Goal: Obtain resource: Download file/media

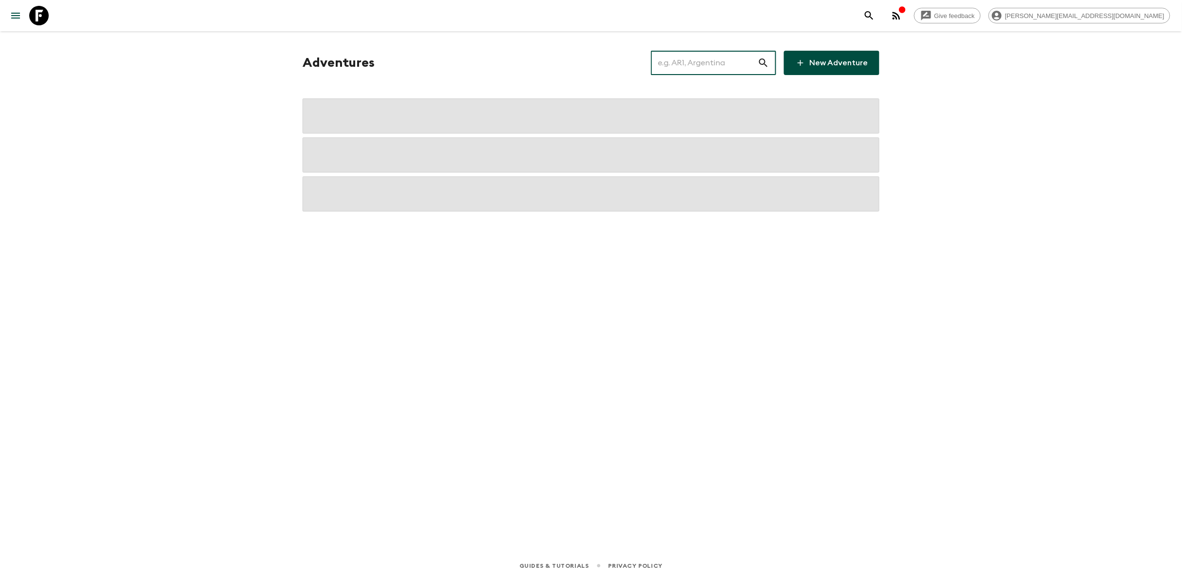
click at [703, 64] on input "text" at bounding box center [704, 62] width 107 height 27
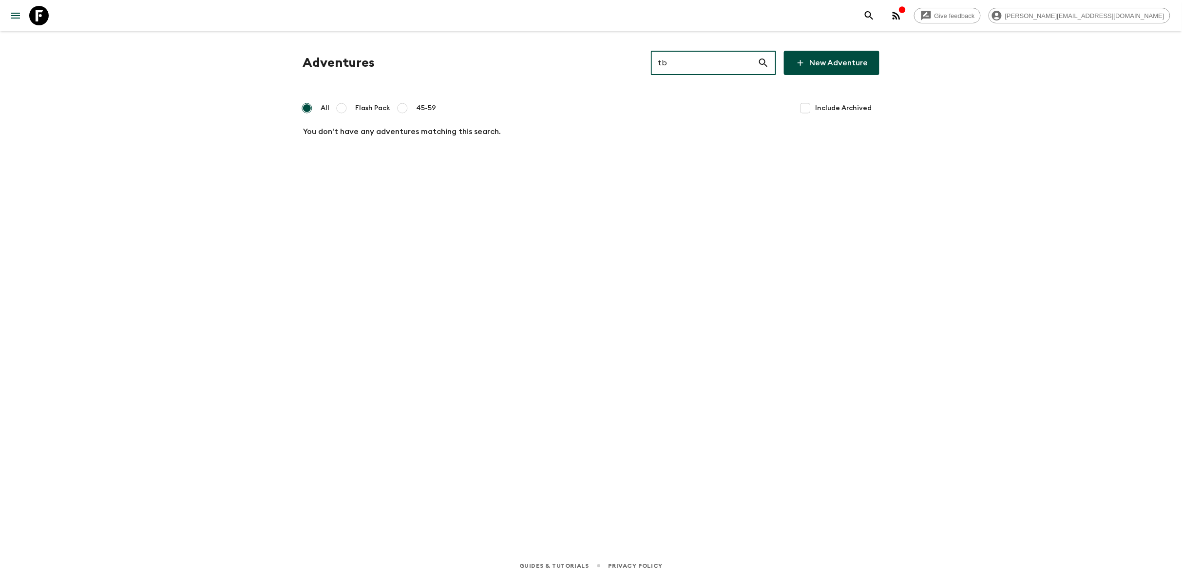
type input "t"
type input "za1"
click at [502, 165] on div "Adventures za1 ​ New Adventure All Flash Pack 45-59 Include Archived Bucket Lis…" at bounding box center [590, 278] width 623 height 494
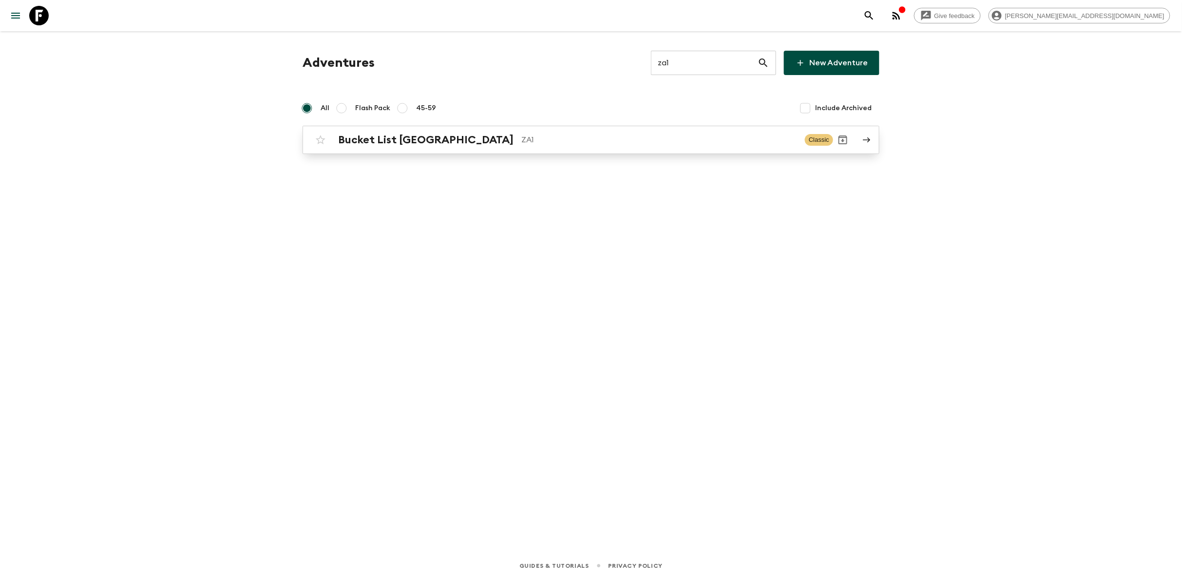
click at [501, 131] on div "Bucket List [GEOGRAPHIC_DATA] ZA1 Classic" at bounding box center [572, 139] width 522 height 19
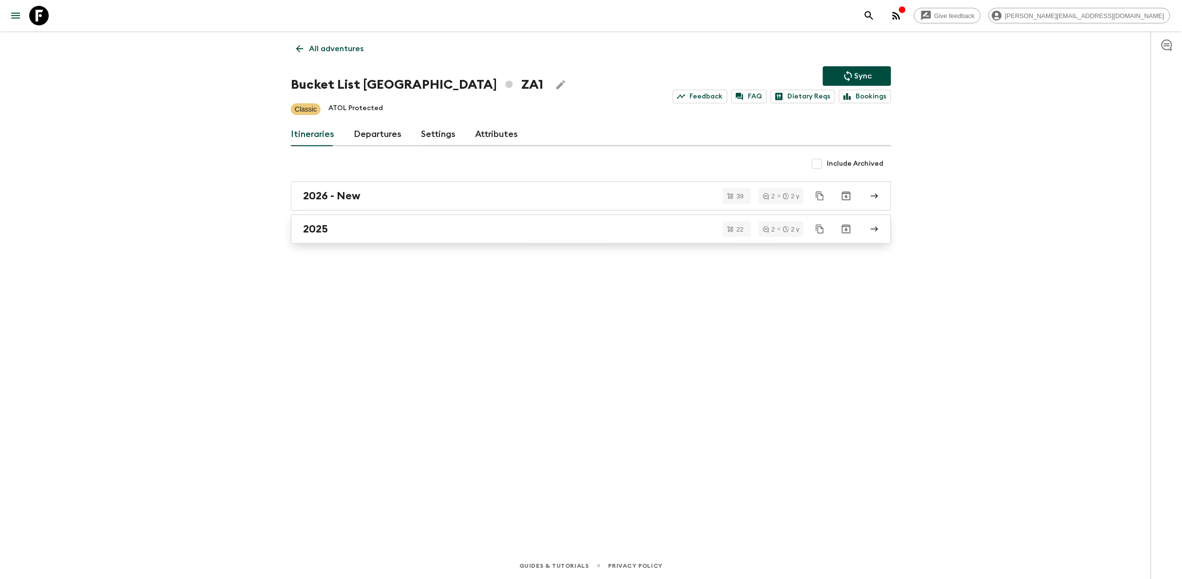
click at [360, 235] on div "2025" at bounding box center [581, 229] width 557 height 13
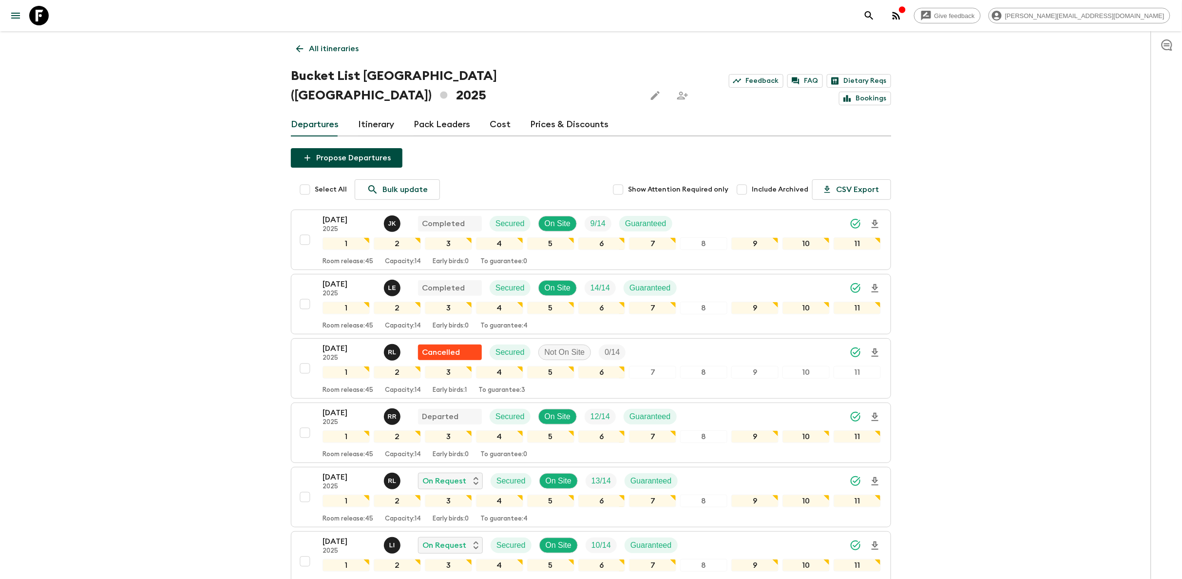
scroll to position [32, 0]
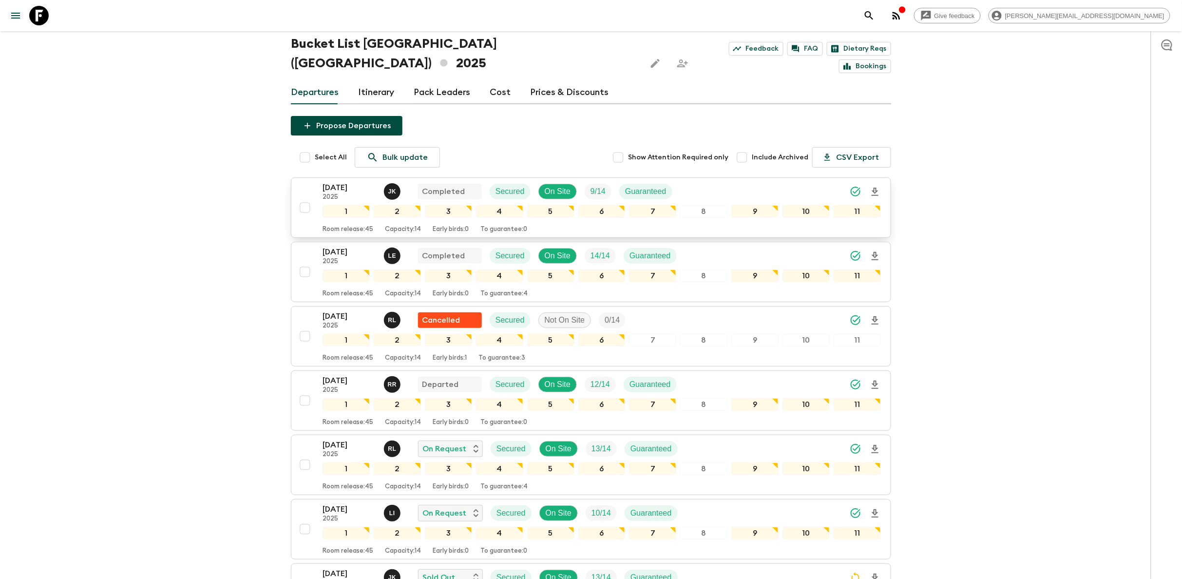
click at [302, 198] on input "checkbox" at bounding box center [304, 207] width 19 height 19
checkbox input "true"
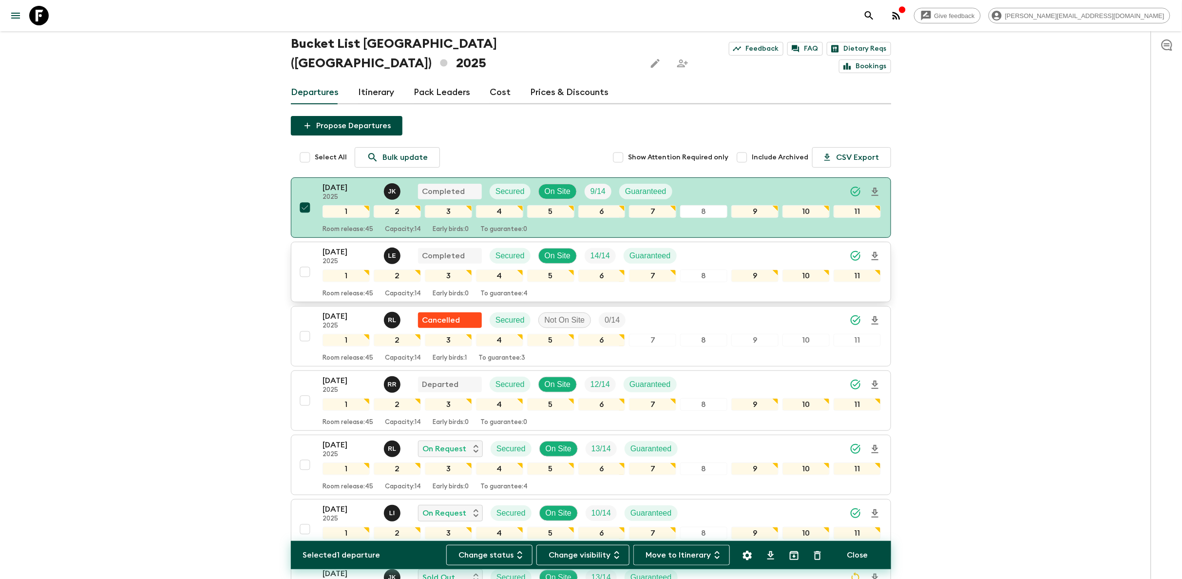
click at [305, 262] on input "checkbox" at bounding box center [304, 271] width 19 height 19
checkbox input "true"
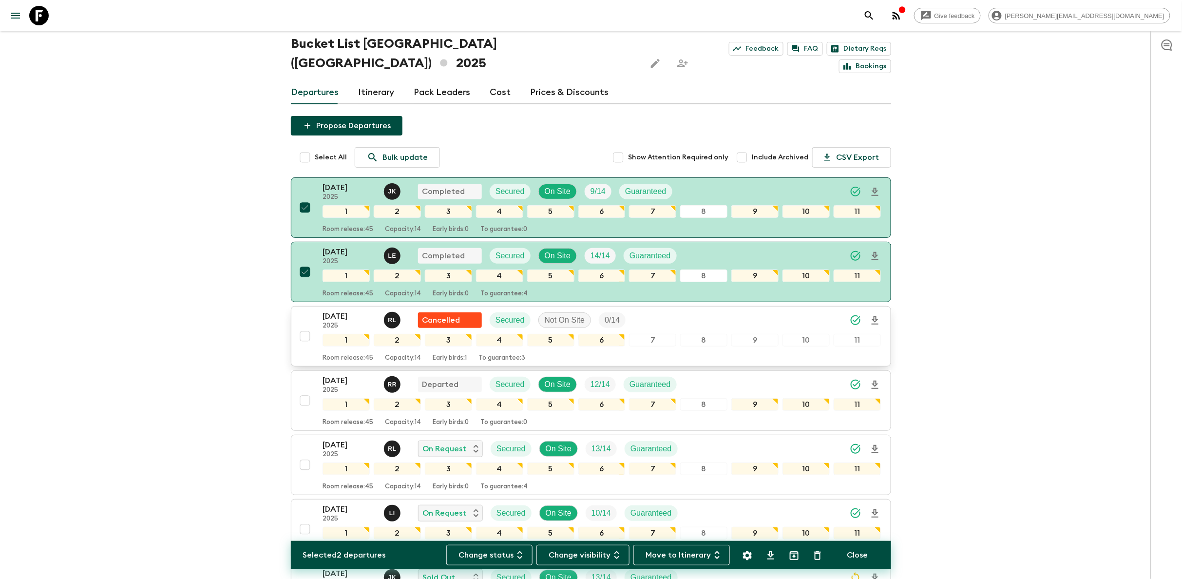
click at [306, 326] on input "checkbox" at bounding box center [304, 335] width 19 height 19
checkbox input "true"
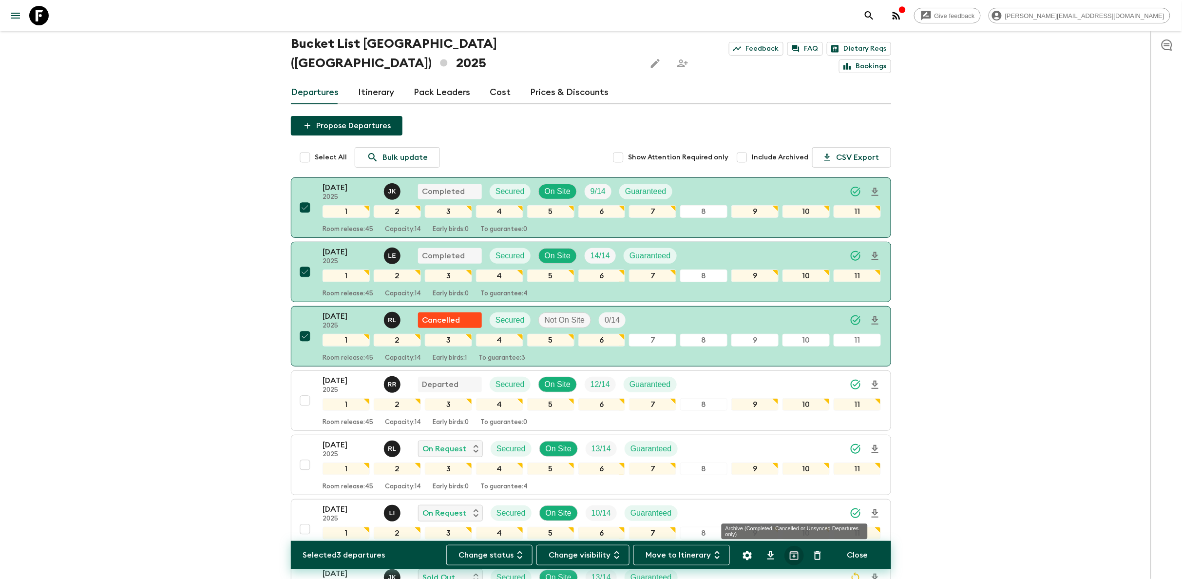
click at [790, 555] on icon "Archive (Completed, Cancelled or Unsynced Departures only)" at bounding box center [794, 555] width 9 height 9
checkbox input "false"
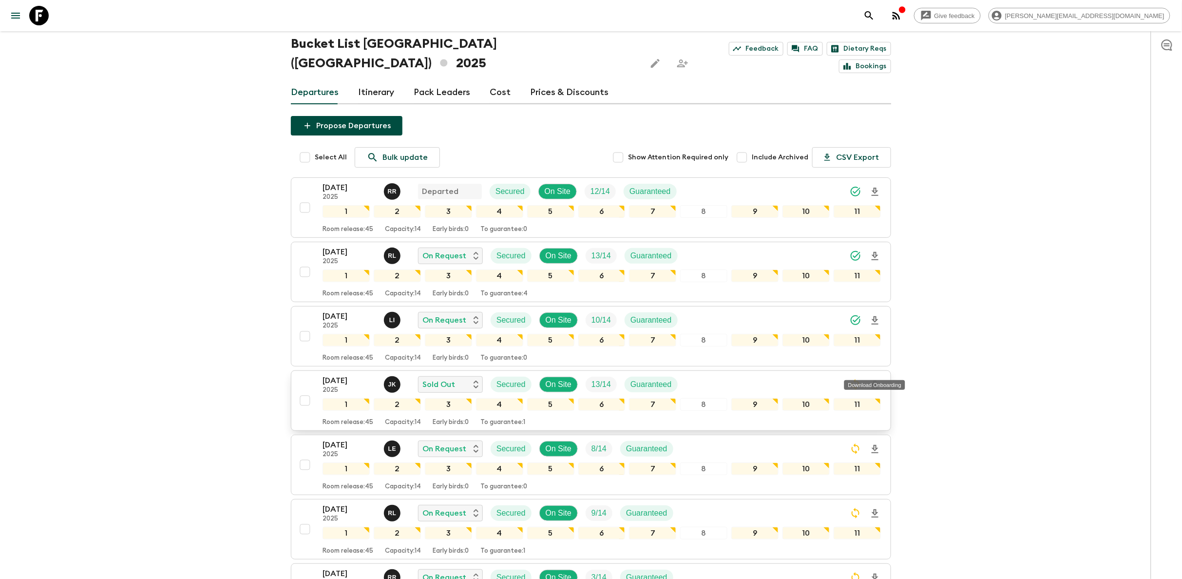
click at [875, 380] on icon "Download Onboarding" at bounding box center [874, 384] width 7 height 8
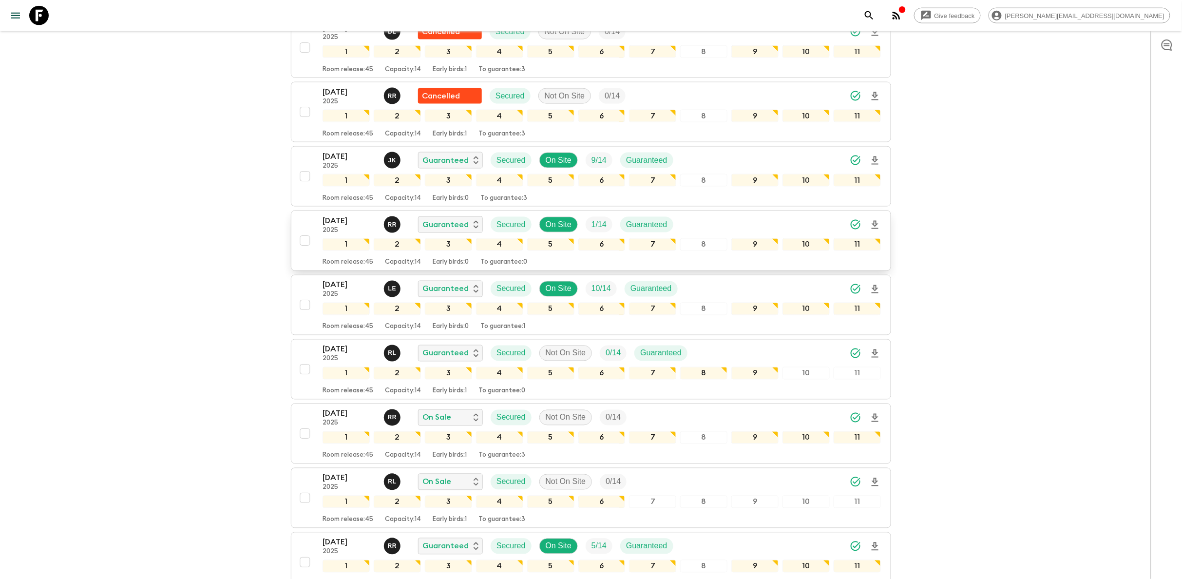
scroll to position [643, 0]
click at [41, 13] on icon at bounding box center [38, 15] width 19 height 19
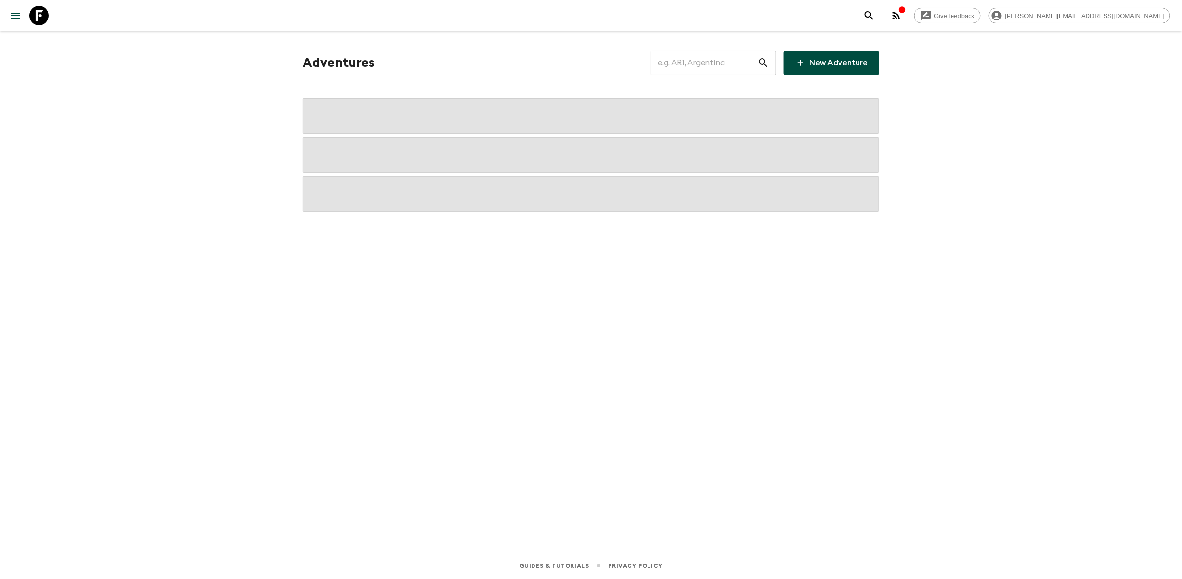
click at [736, 58] on input "text" at bounding box center [704, 62] width 107 height 27
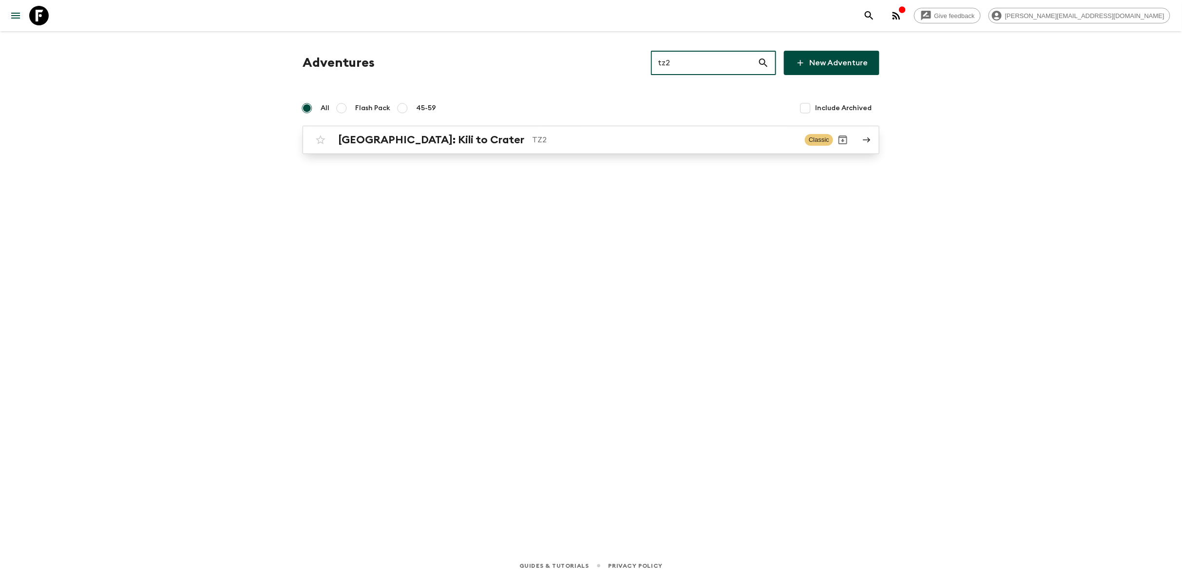
type input "tz2"
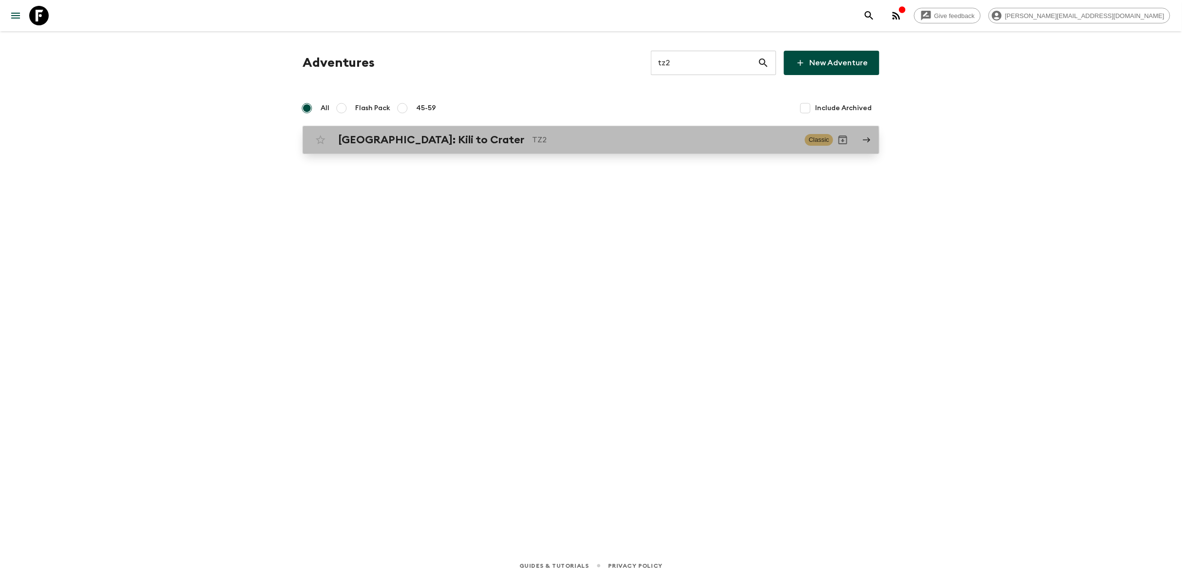
click at [466, 148] on div "[GEOGRAPHIC_DATA]: Kili to Crater TZ2 Classic" at bounding box center [572, 139] width 522 height 19
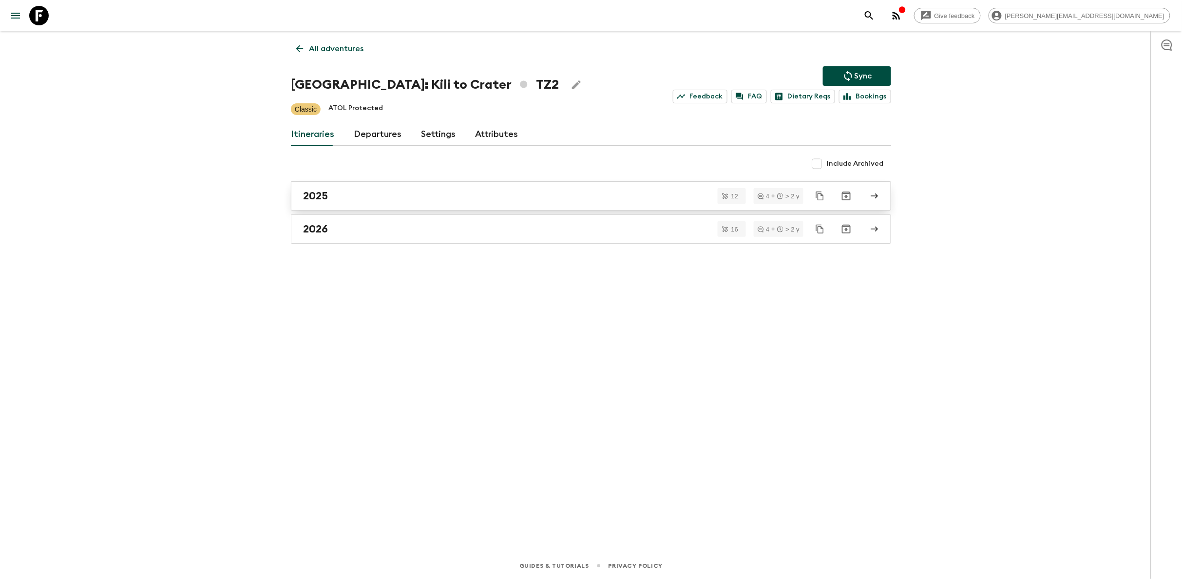
click at [330, 195] on div "2025" at bounding box center [581, 195] width 557 height 13
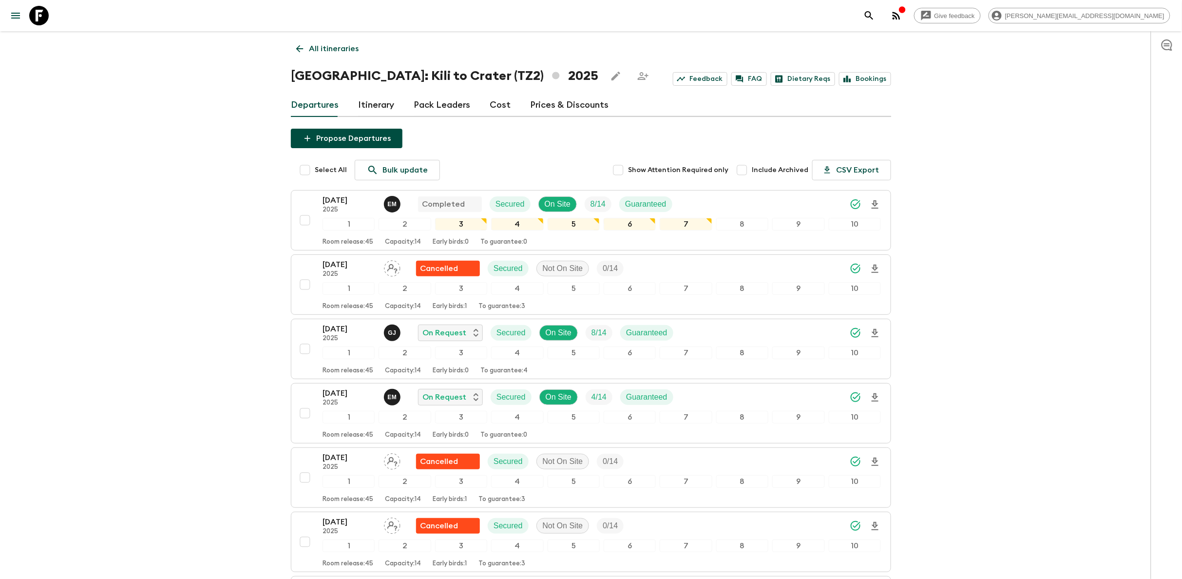
click at [365, 100] on link "Itinerary" at bounding box center [376, 105] width 36 height 23
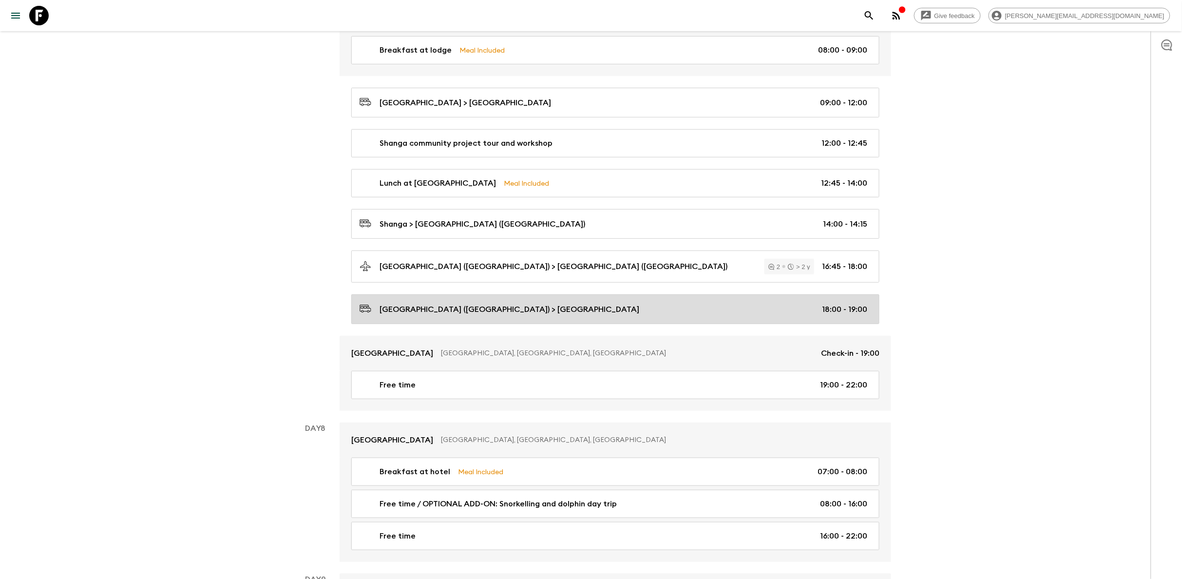
scroll to position [1912, 0]
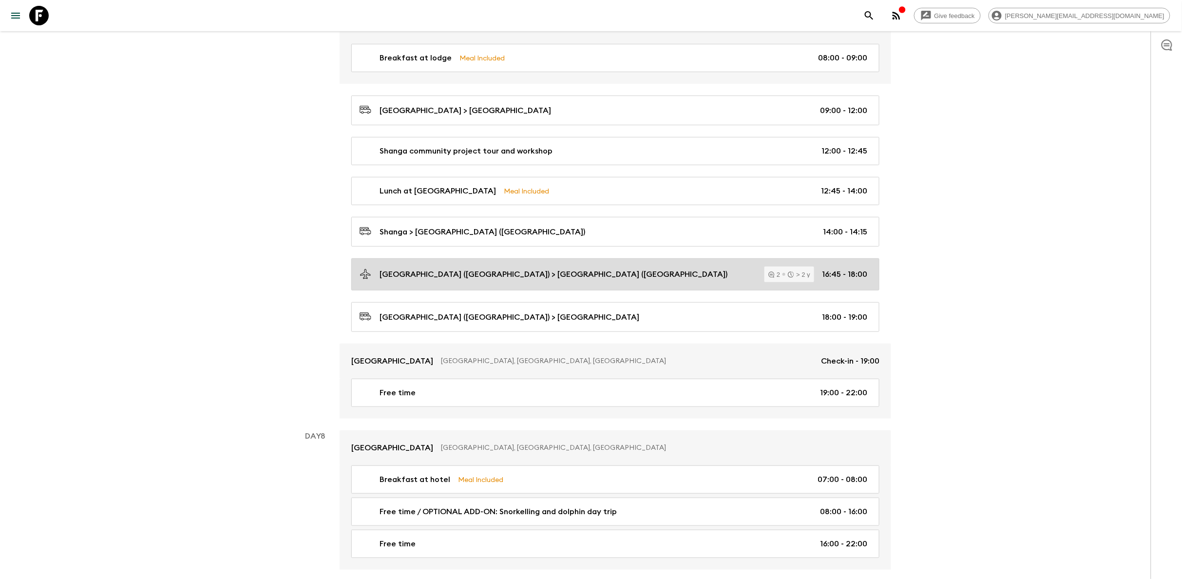
click at [407, 290] on link "[GEOGRAPHIC_DATA] ([GEOGRAPHIC_DATA]) > [GEOGRAPHIC_DATA] ([GEOGRAPHIC_DATA]) 2…" at bounding box center [615, 274] width 528 height 32
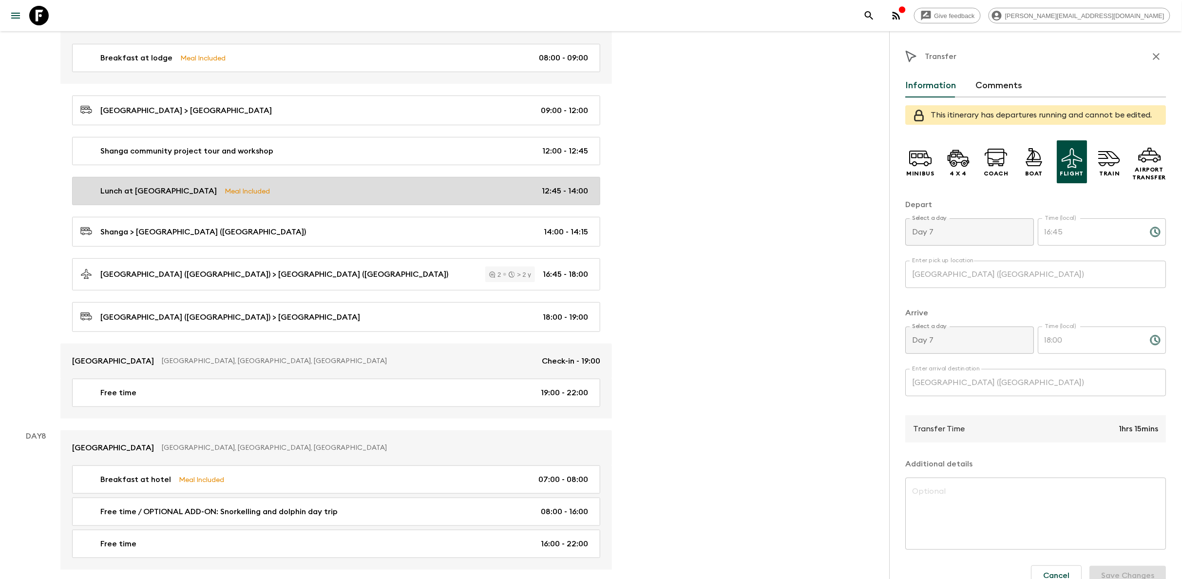
click at [289, 194] on link "Lunch at Shanga Meal Included 12:45 - 14:00" at bounding box center [336, 191] width 528 height 28
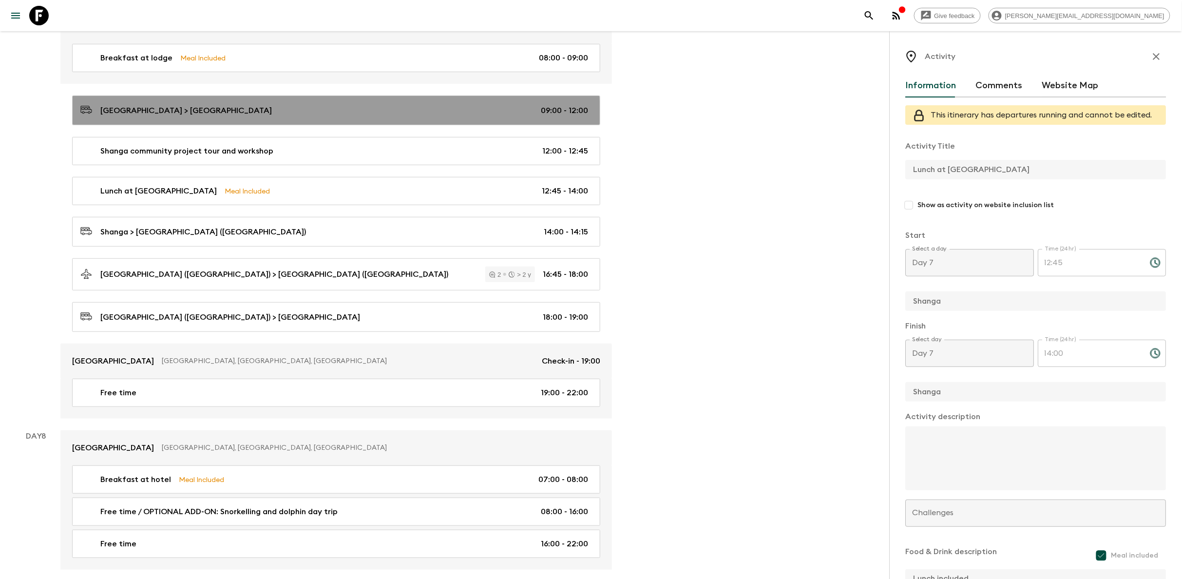
click at [205, 125] on link "[GEOGRAPHIC_DATA] > [GEOGRAPHIC_DATA] 09:00 - 12:00" at bounding box center [336, 110] width 528 height 30
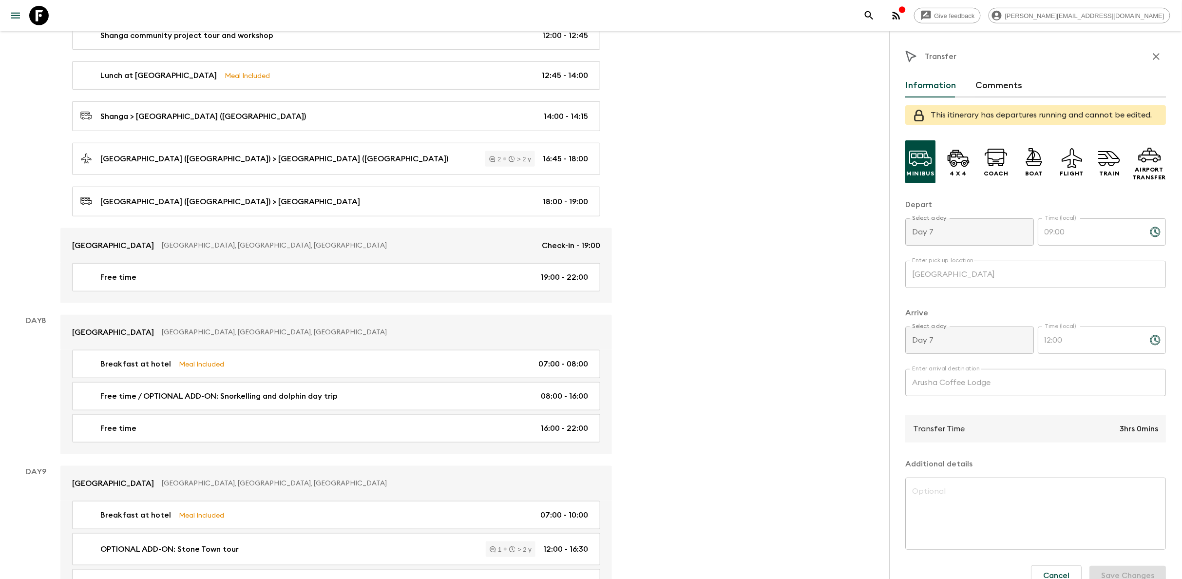
click at [1165, 48] on div "Transfer" at bounding box center [1036, 56] width 261 height 19
click at [1155, 56] on icon "button" at bounding box center [1157, 57] width 12 height 12
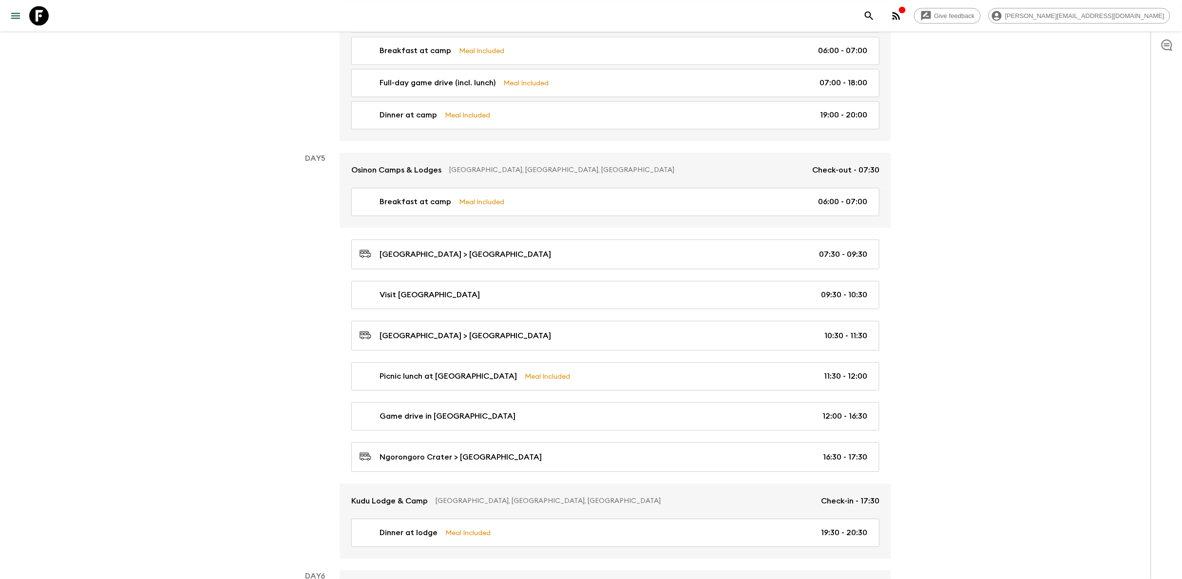
scroll to position [573, 0]
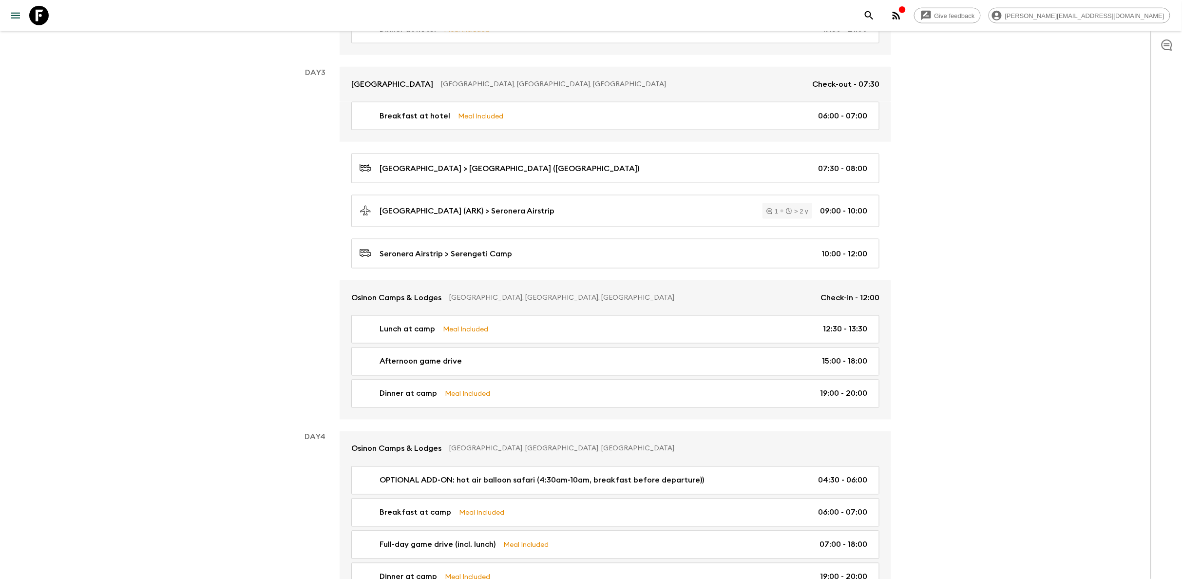
click at [42, 19] on icon at bounding box center [38, 15] width 19 height 19
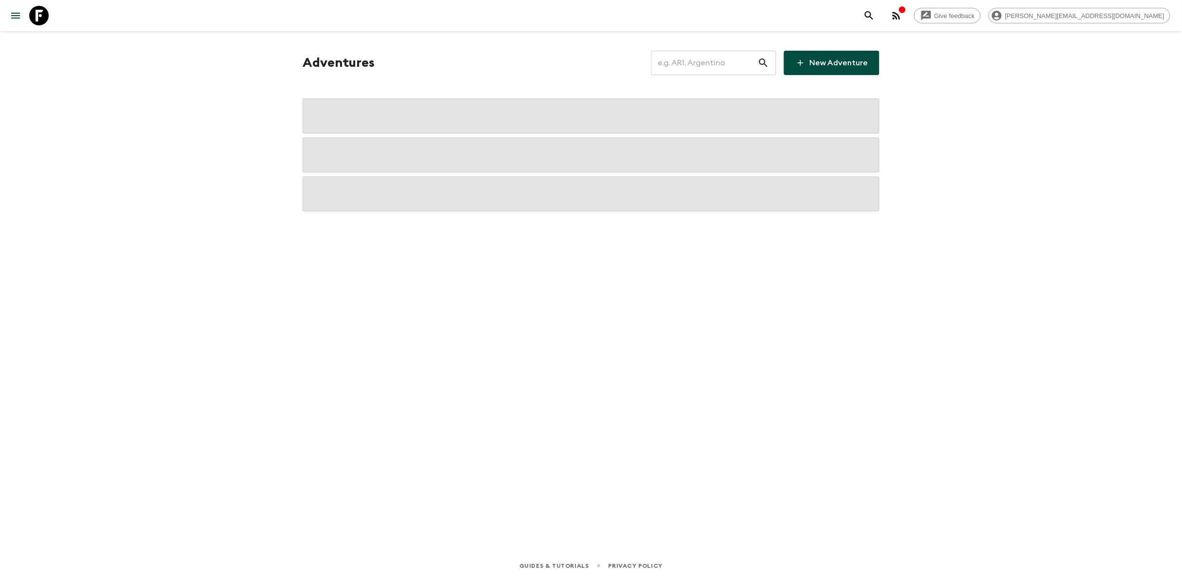
click at [681, 59] on input "text" at bounding box center [704, 62] width 107 height 27
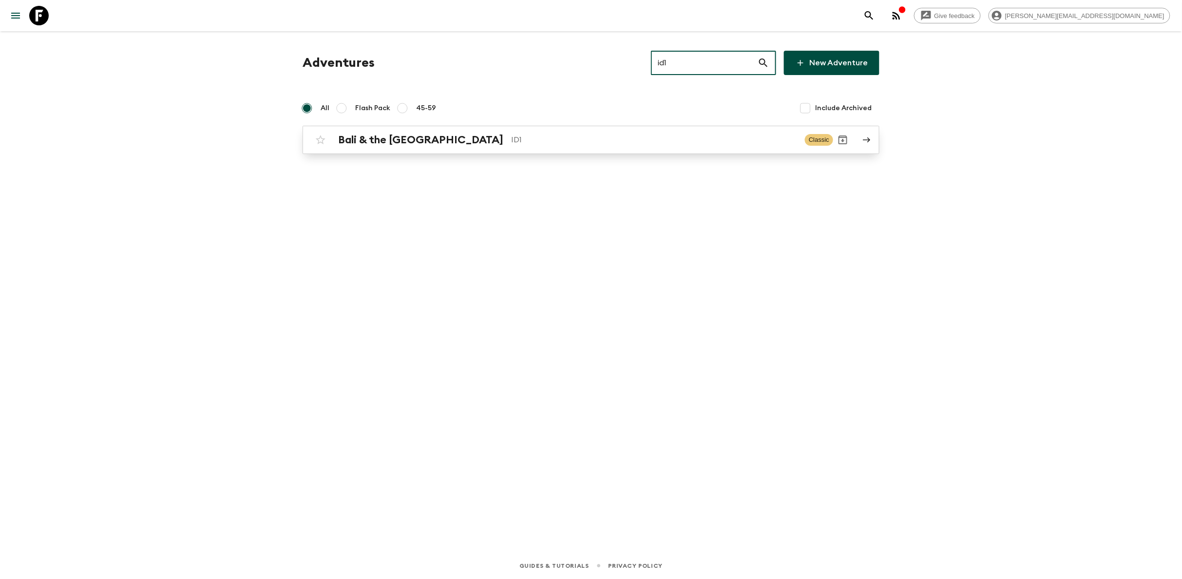
type input "id1"
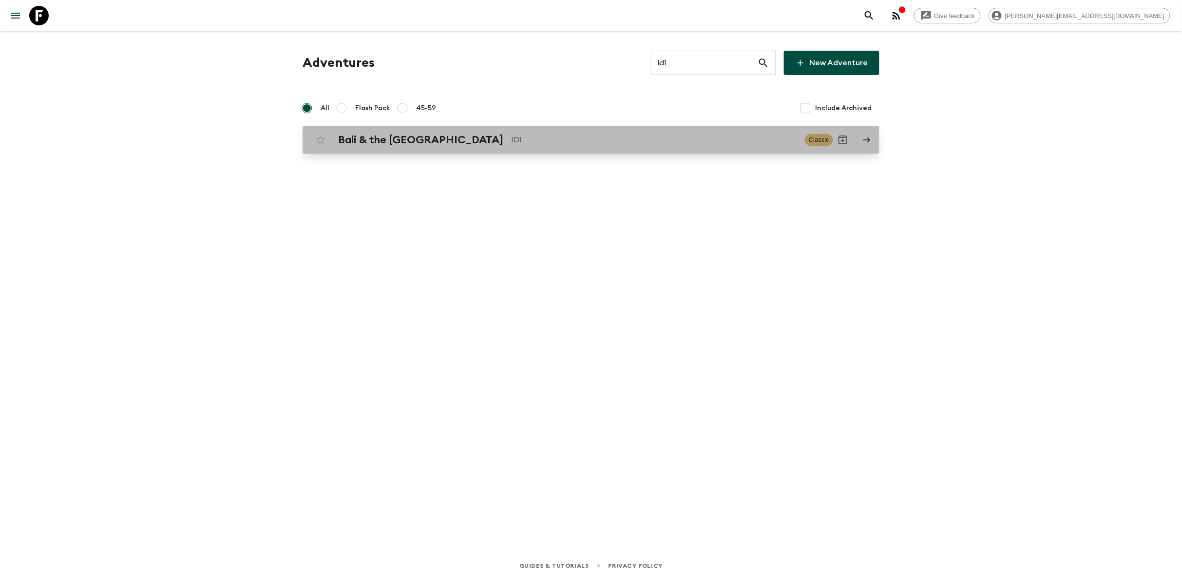
click at [615, 139] on p "ID1" at bounding box center [654, 140] width 286 height 12
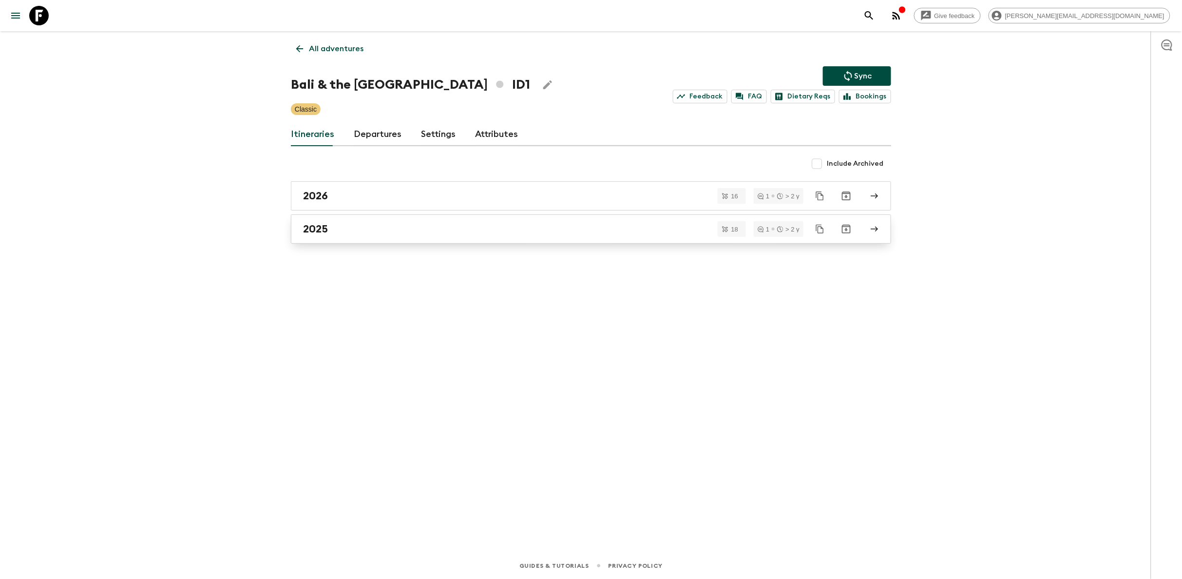
click at [409, 235] on div "2025" at bounding box center [581, 229] width 557 height 13
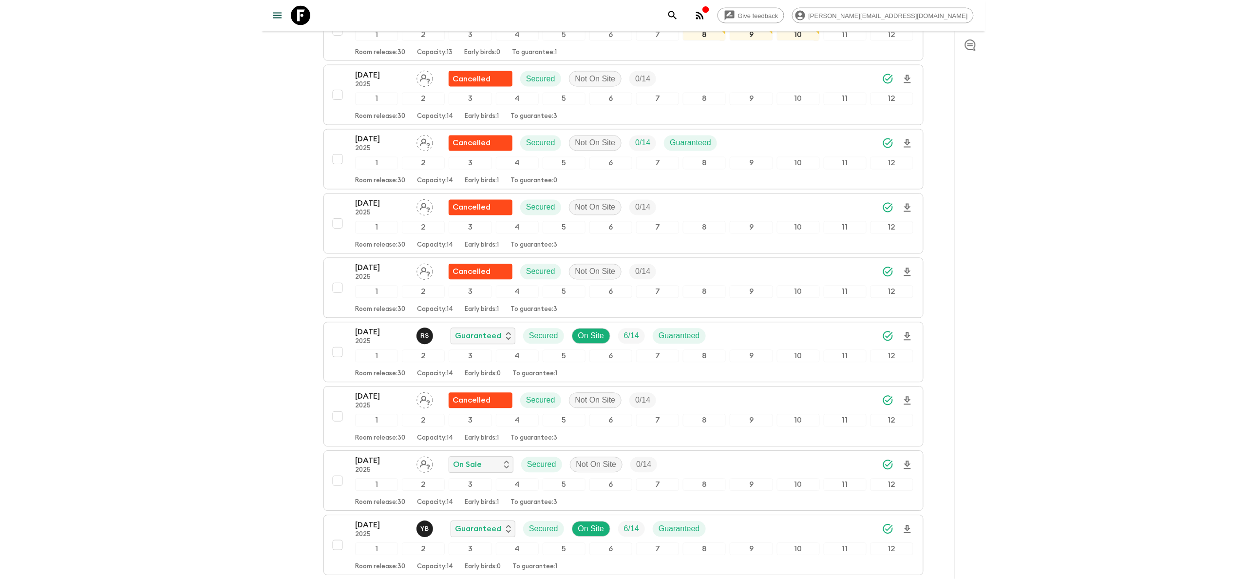
scroll to position [473, 0]
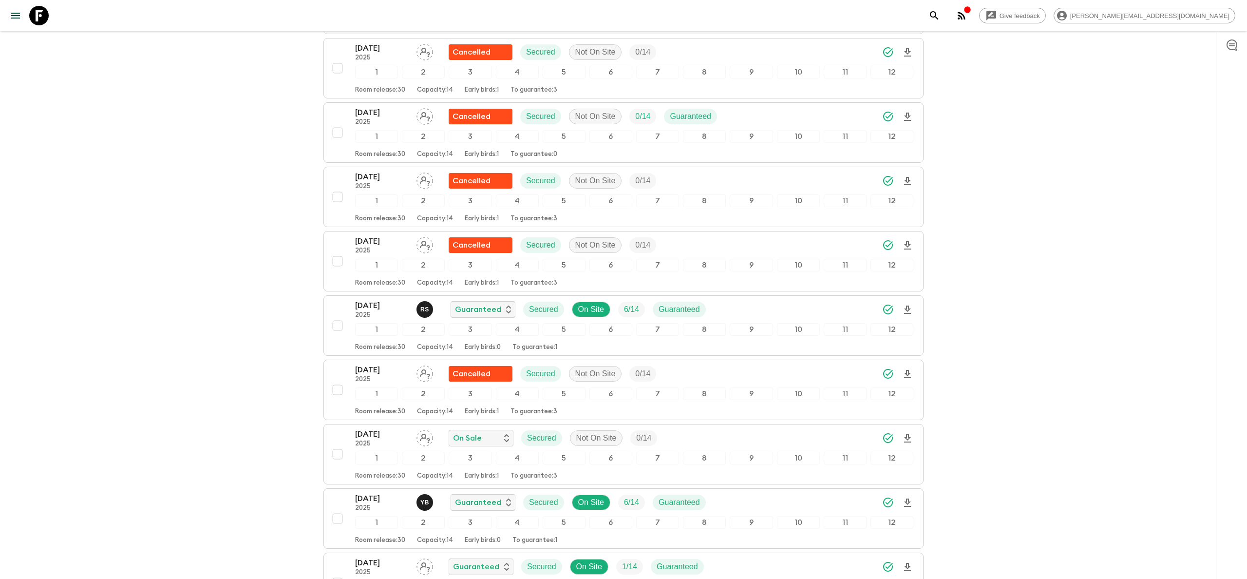
click at [41, 11] on icon at bounding box center [38, 15] width 19 height 19
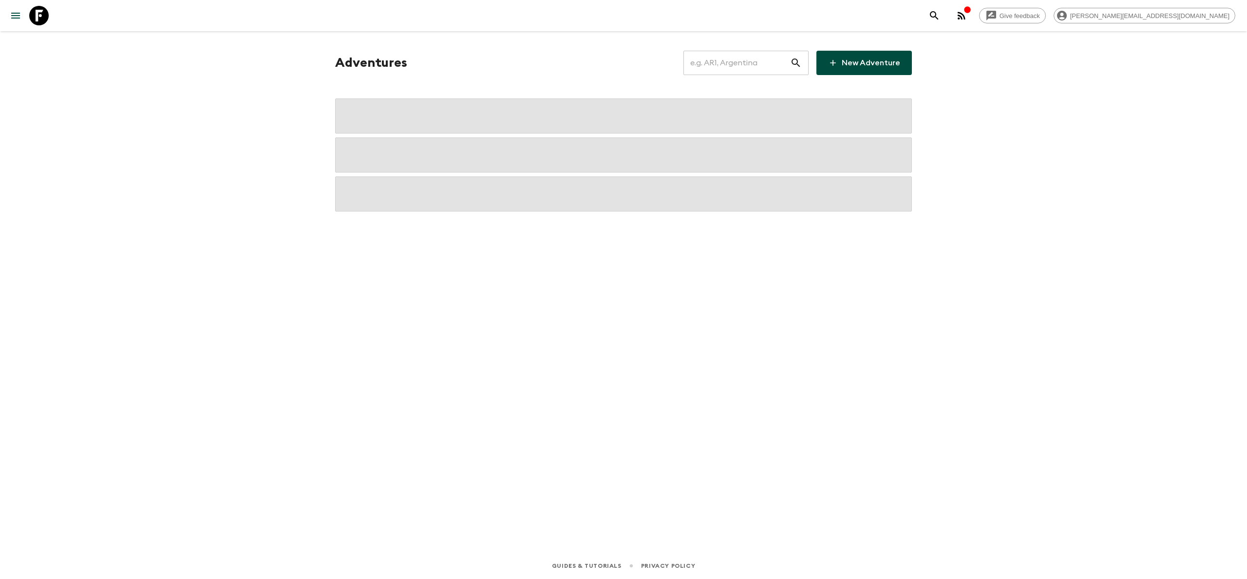
click at [722, 67] on input "text" at bounding box center [736, 62] width 107 height 27
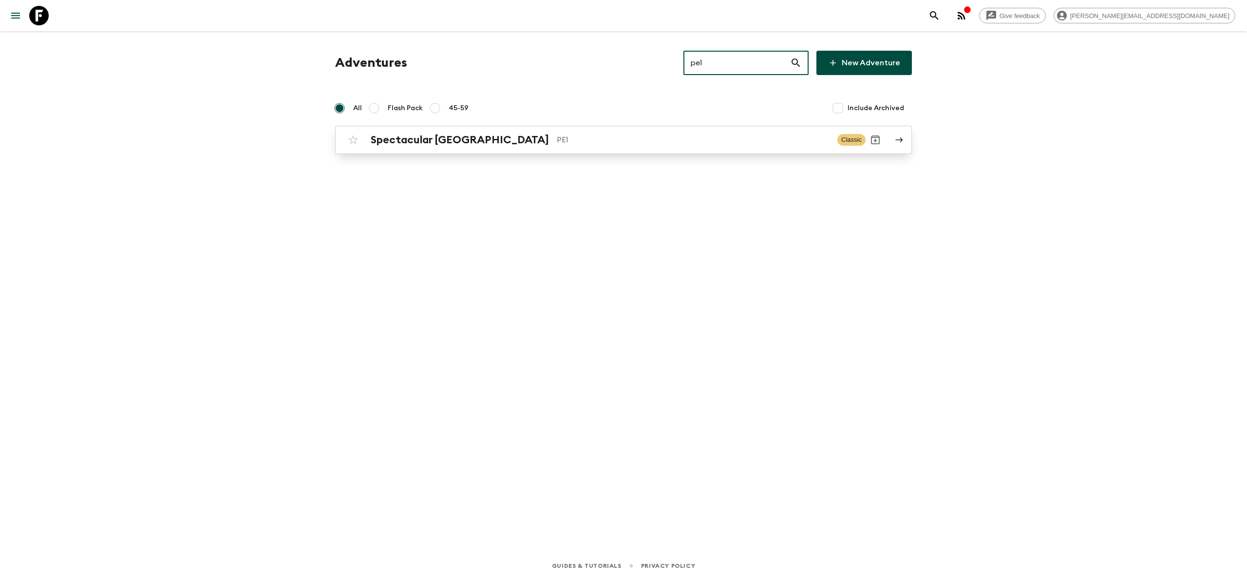
type input "pe1"
click at [439, 130] on div "Spectacular Peru PE1 Classic" at bounding box center [604, 139] width 522 height 19
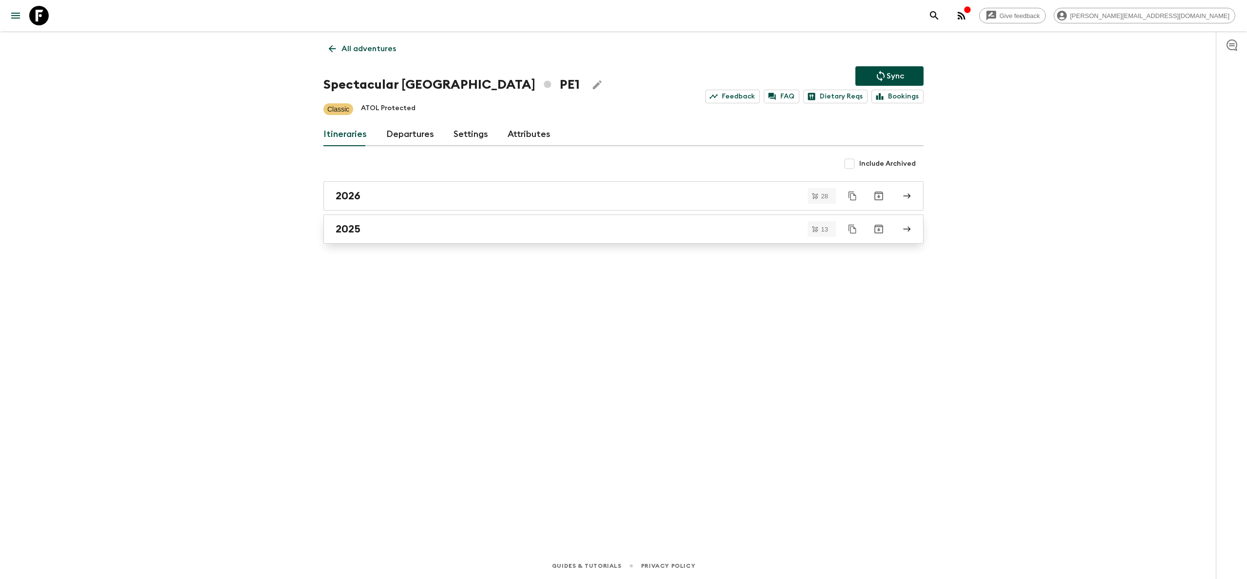
click at [393, 235] on div "2025" at bounding box center [614, 229] width 557 height 13
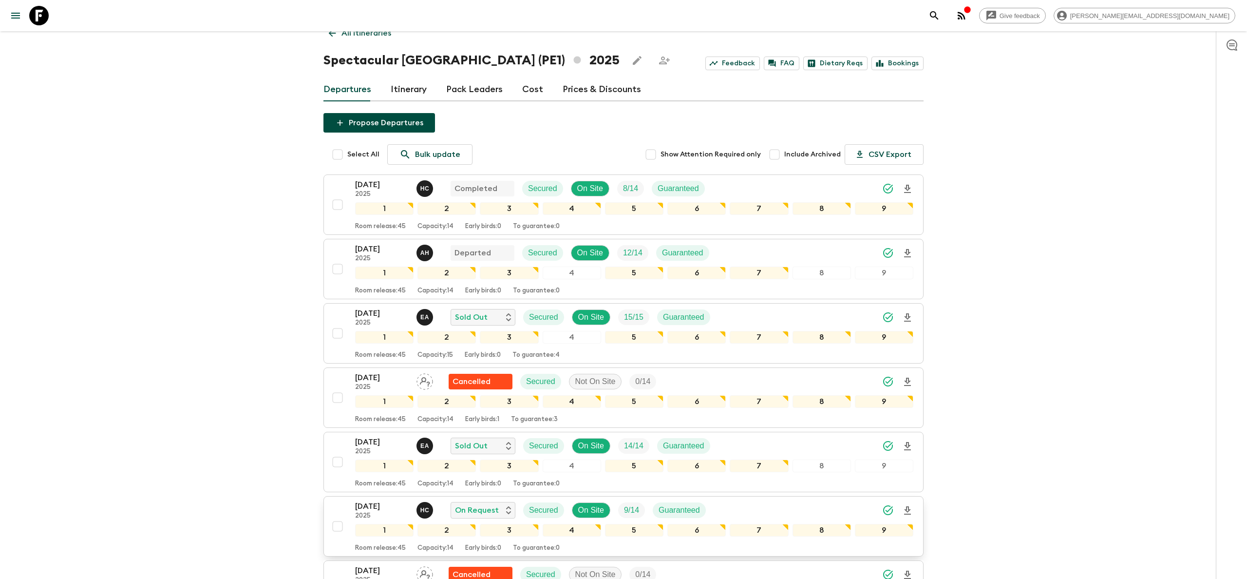
scroll to position [16, 0]
click at [912, 319] on icon "Download Onboarding" at bounding box center [908, 317] width 12 height 12
click at [42, 14] on icon at bounding box center [38, 15] width 19 height 19
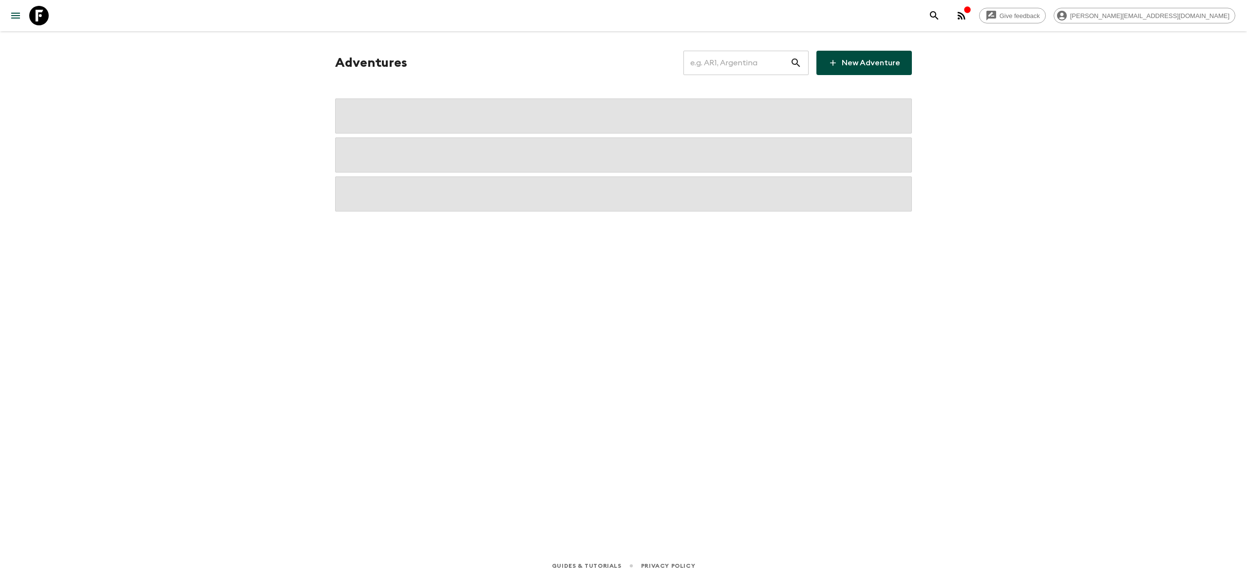
click at [718, 55] on input "text" at bounding box center [736, 62] width 107 height 27
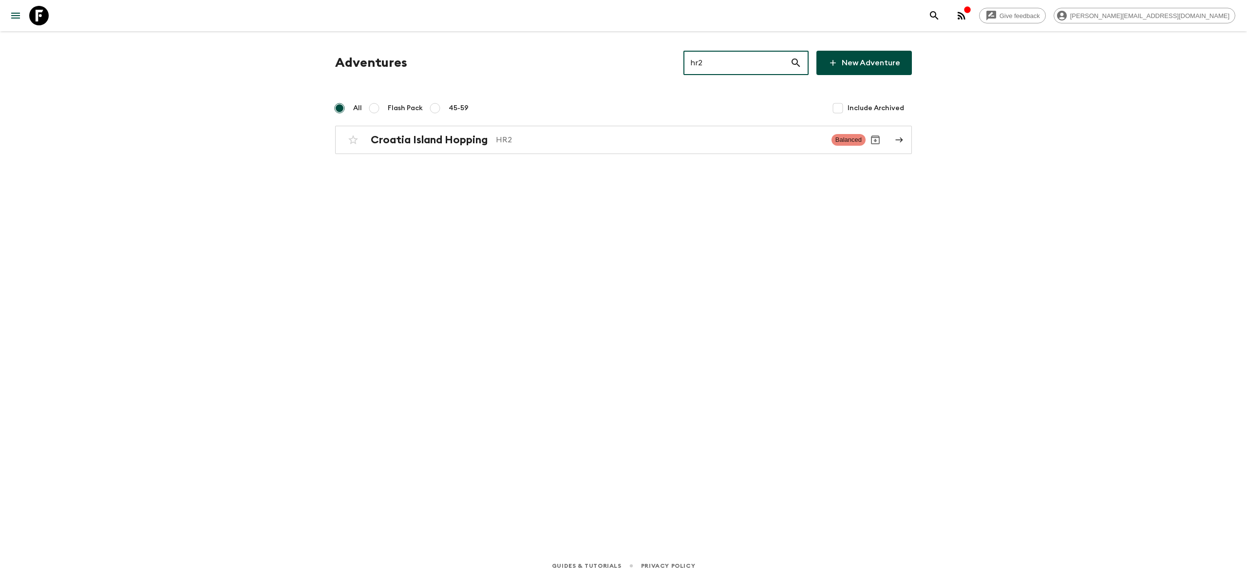
type input "hr2"
click at [487, 161] on div "Adventures hr2 ​ New Adventure All Flash Pack 45-59 Include Archived [GEOGRAPHI…" at bounding box center [623, 278] width 623 height 494
click at [486, 137] on h2 "Croatia Island Hopping" at bounding box center [429, 139] width 117 height 13
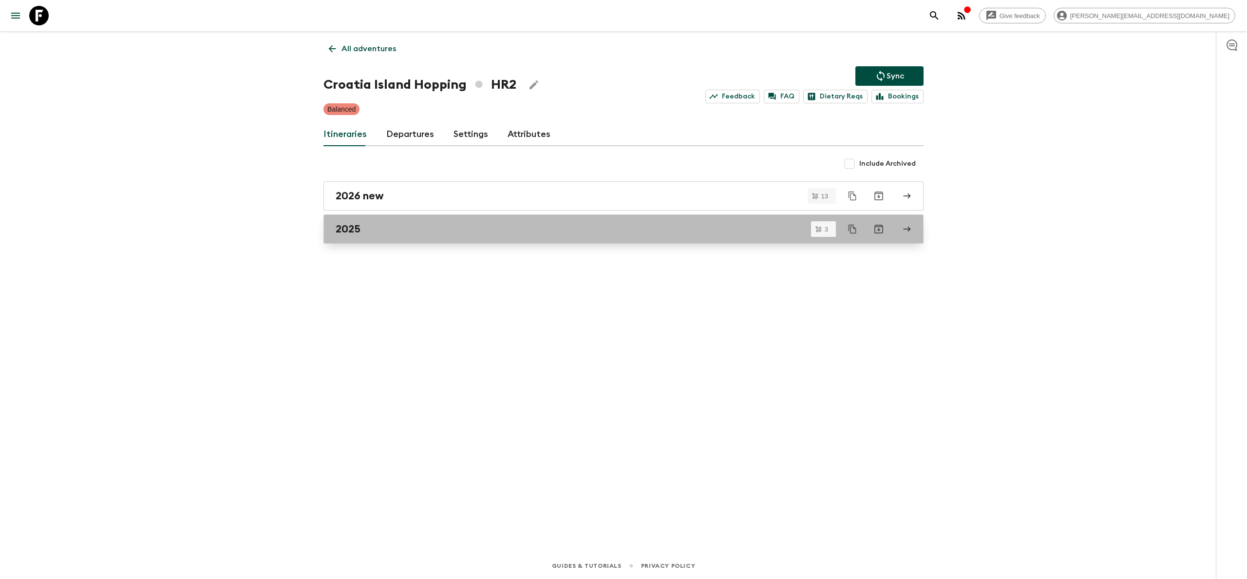
click at [374, 226] on div "2025" at bounding box center [614, 229] width 557 height 13
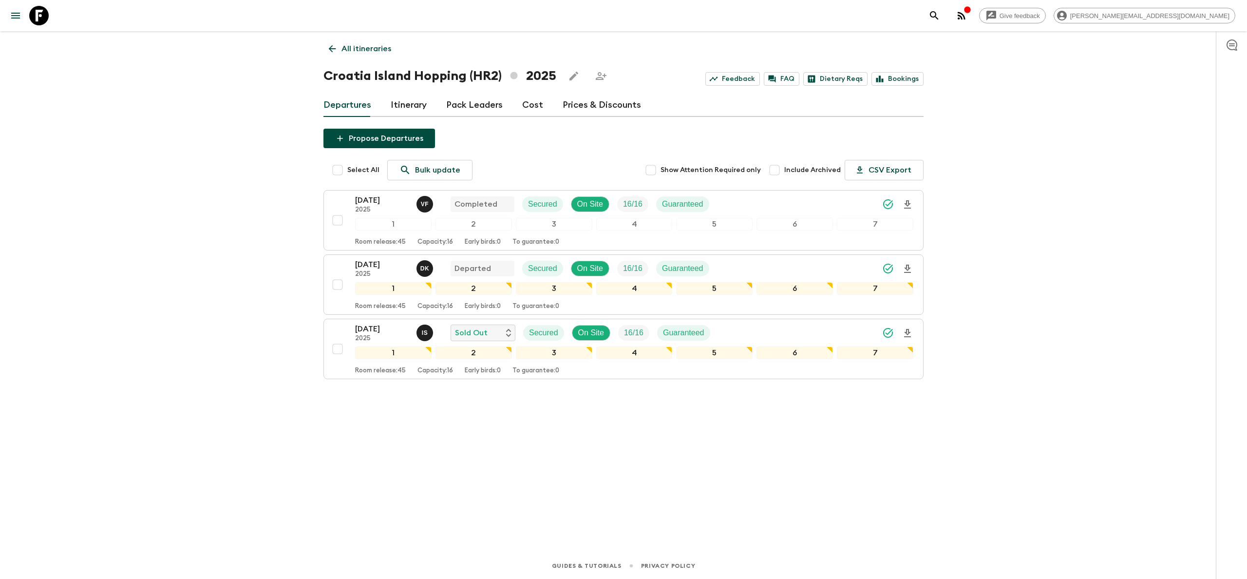
click at [377, 419] on div "All itineraries Croatia Island Hopping (HR2) 2025 Feedback FAQ Dietary Reqs Boo…" at bounding box center [623, 278] width 623 height 494
click at [904, 333] on icon "Download Onboarding" at bounding box center [908, 333] width 12 height 12
click at [41, 20] on icon at bounding box center [38, 15] width 19 height 19
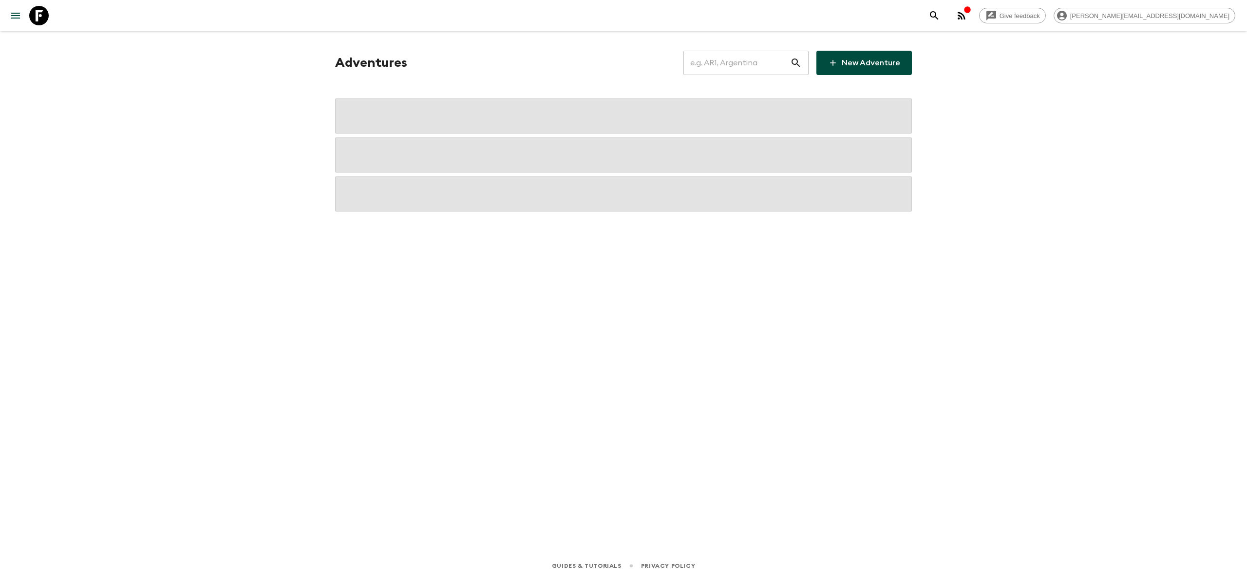
click at [738, 62] on input "text" at bounding box center [736, 62] width 107 height 27
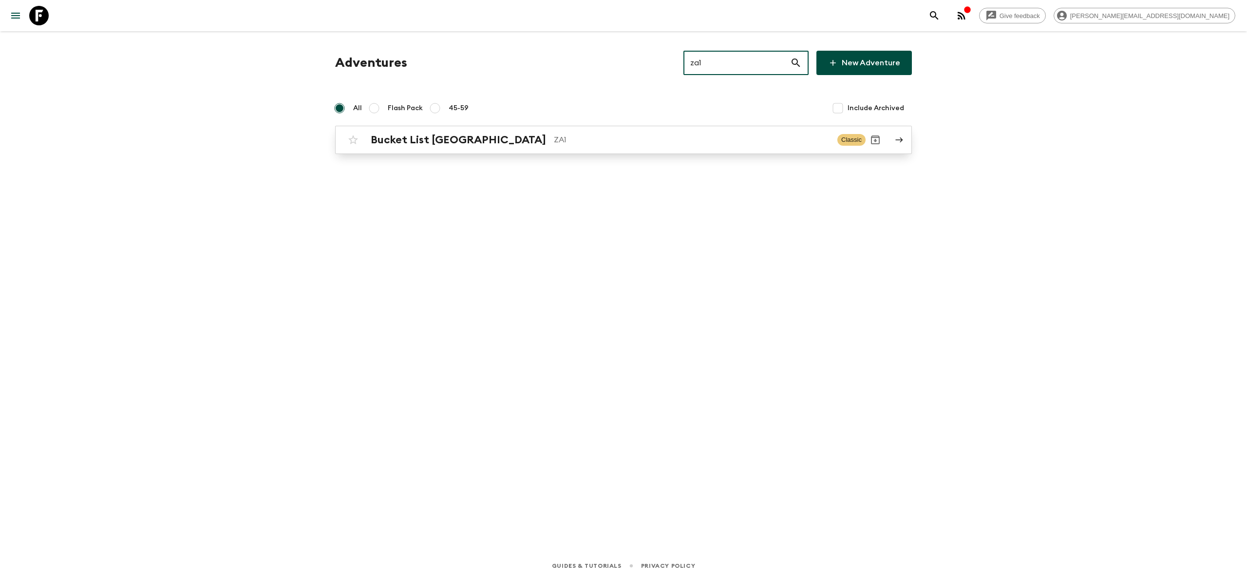
type input "za1"
click at [628, 140] on p "ZA1" at bounding box center [692, 140] width 276 height 12
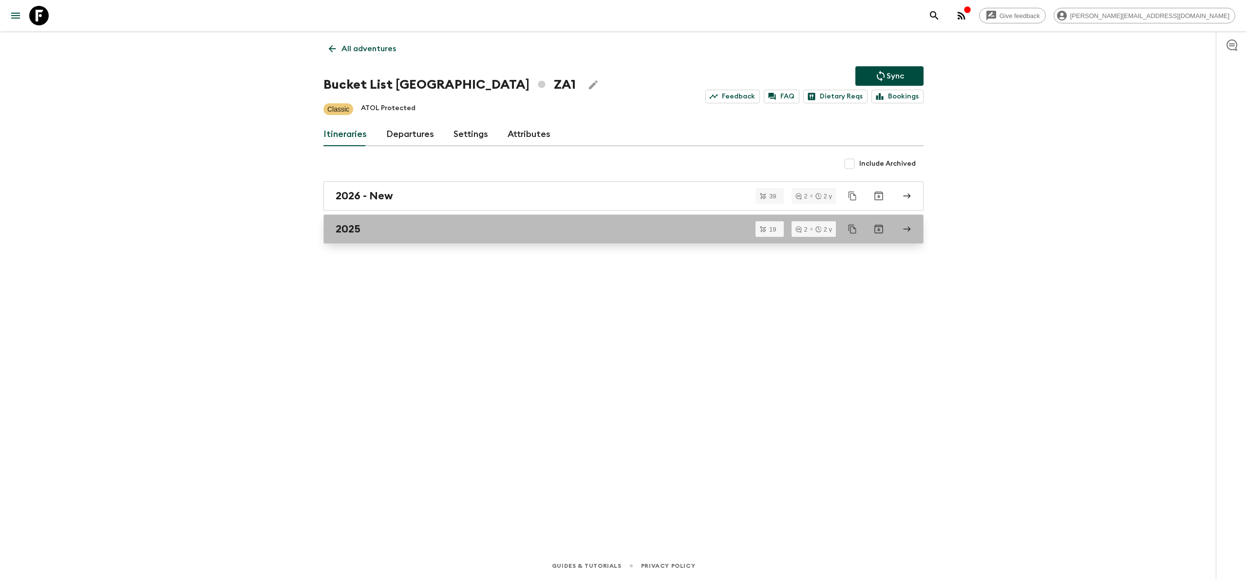
click at [438, 232] on div "2025" at bounding box center [614, 229] width 557 height 13
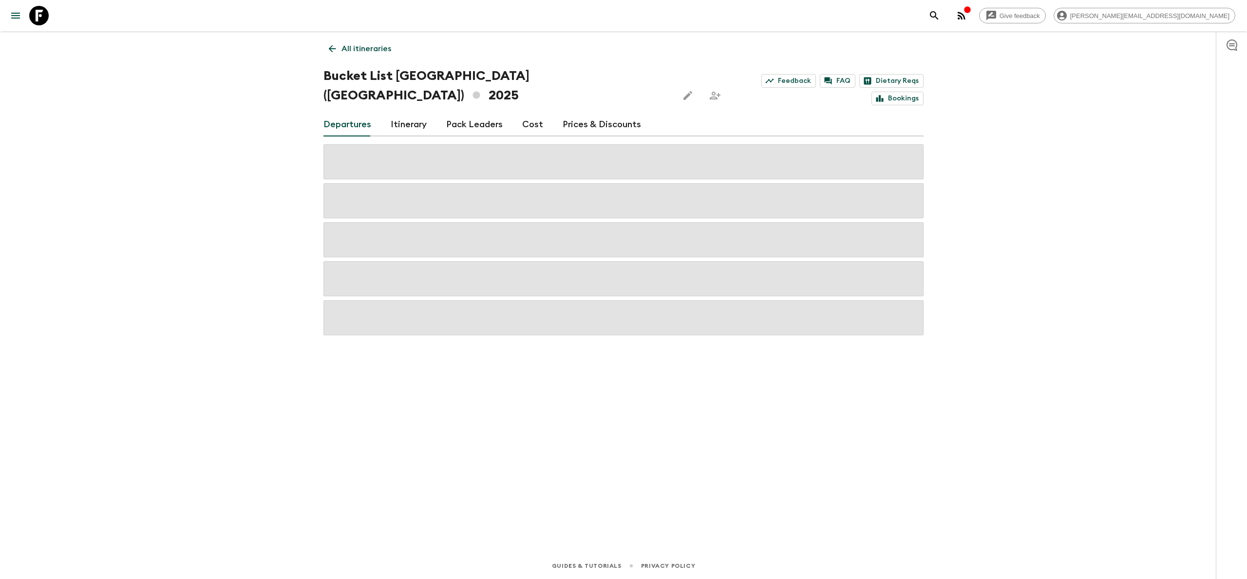
click at [270, 225] on div "Give feedback [PERSON_NAME][EMAIL_ADDRESS][DOMAIN_NAME] All itineraries Bucket …" at bounding box center [623, 289] width 1247 height 579
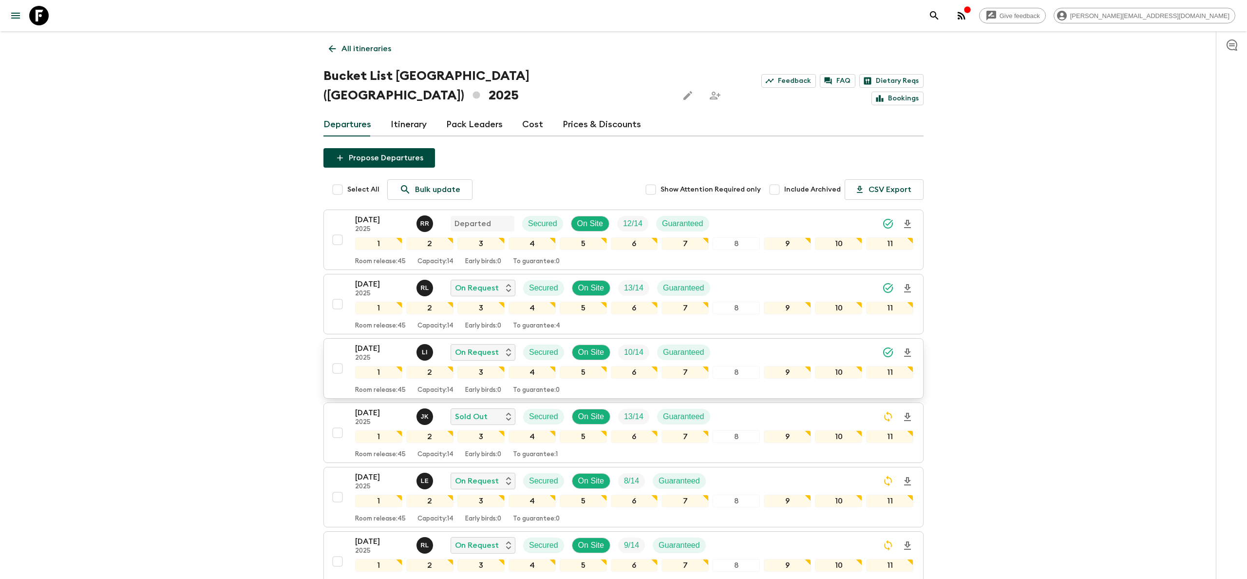
click at [909, 348] on icon "Download Onboarding" at bounding box center [907, 352] width 7 height 8
click at [34, 14] on icon at bounding box center [38, 15] width 19 height 19
